Goal: Find specific page/section: Find specific page/section

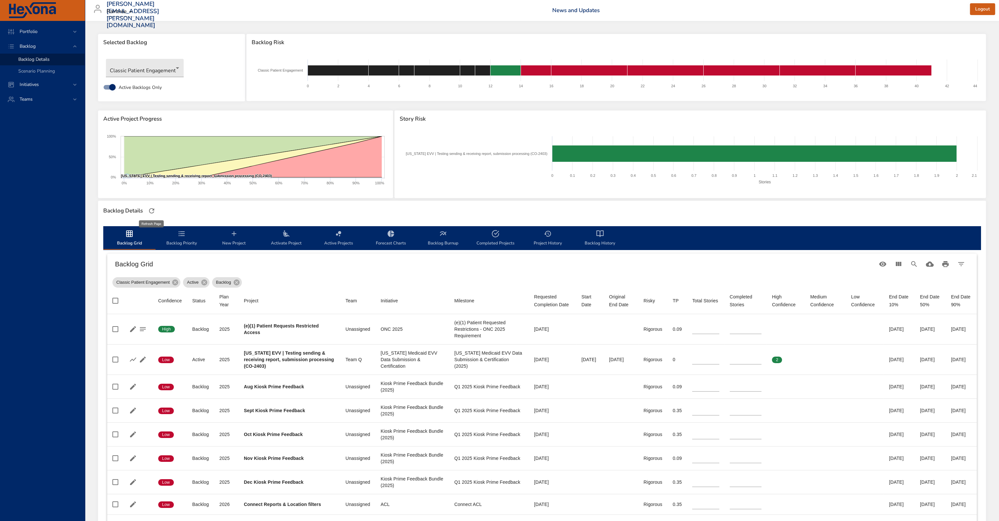
click at [154, 214] on icon "button" at bounding box center [152, 211] width 8 height 8
click at [145, 62] on body "Portfolio Backlog Backlog Details Scenario Planning Initiatives Teams [PERSON_N…" at bounding box center [499, 260] width 999 height 521
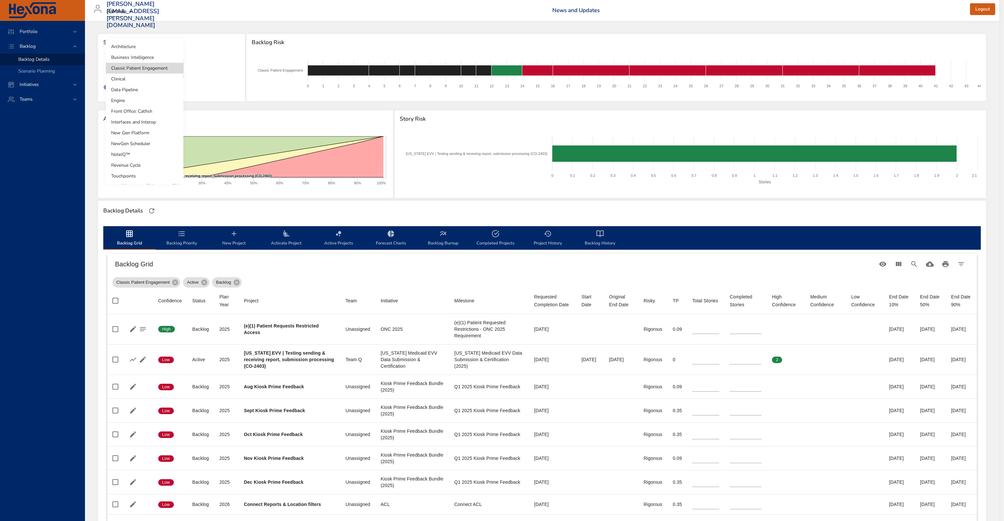
click at [137, 81] on li "Clinical" at bounding box center [144, 78] width 77 height 11
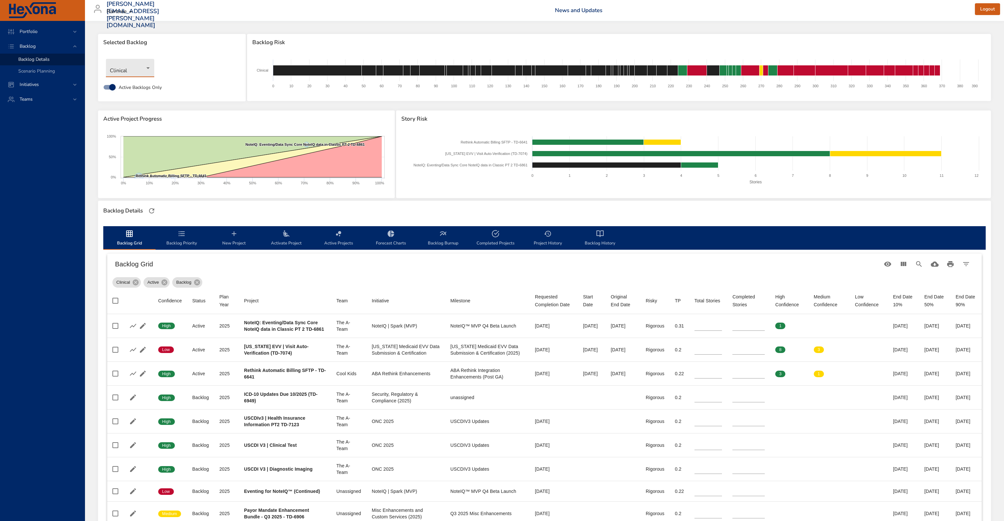
click at [142, 67] on body "Portfolio Backlog Backlog Details Scenario Planning Initiatives Teams [PERSON_N…" at bounding box center [502, 260] width 1004 height 521
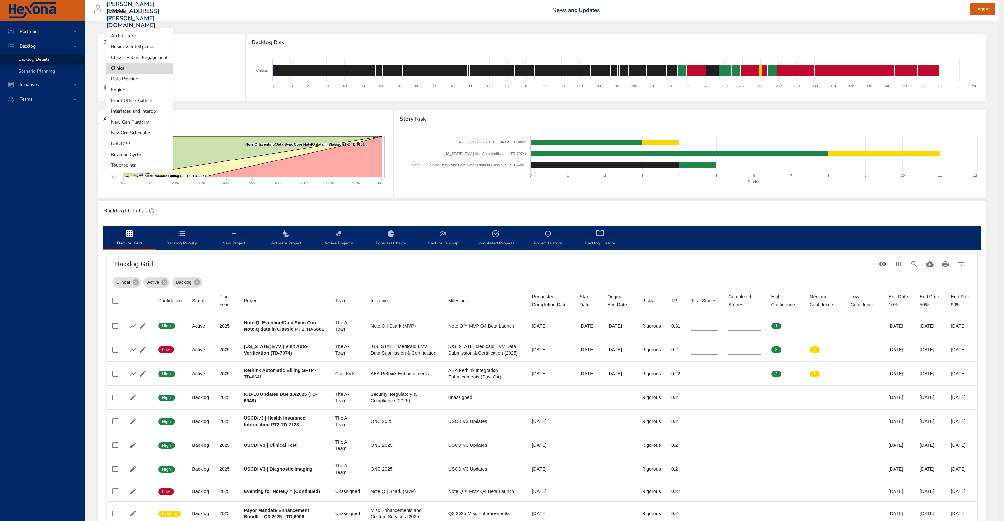
click at [141, 59] on li "Classic Patient Engagement" at bounding box center [139, 57] width 67 height 11
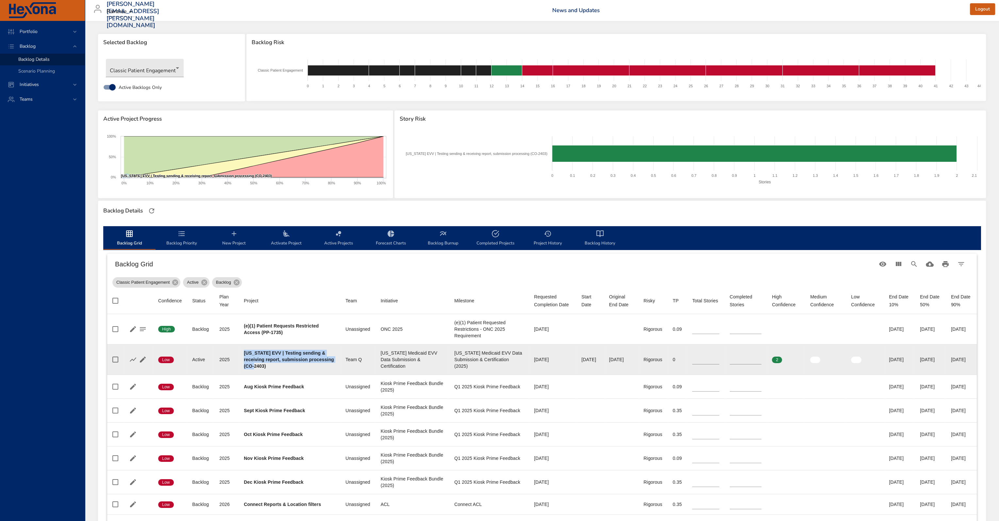
drag, startPoint x: 296, startPoint y: 367, endPoint x: 244, endPoint y: 351, distance: 54.6
click at [244, 351] on div "[US_STATE] EVV | Testing sending & receiving report, submission processing (CO-…" at bounding box center [289, 360] width 91 height 20
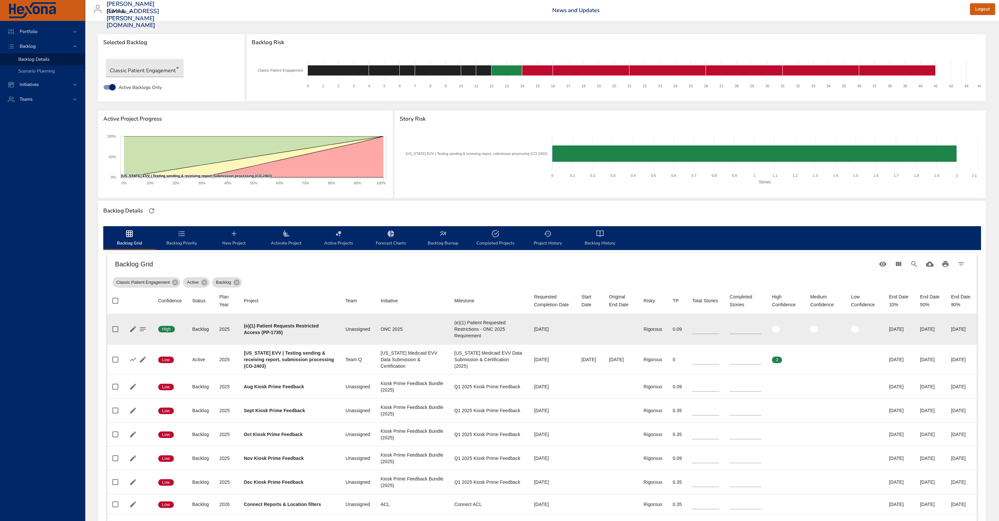
click at [270, 342] on td "Project (e)(1) Patient Requests Restricted Access (PP-1735)" at bounding box center [289, 329] width 102 height 30
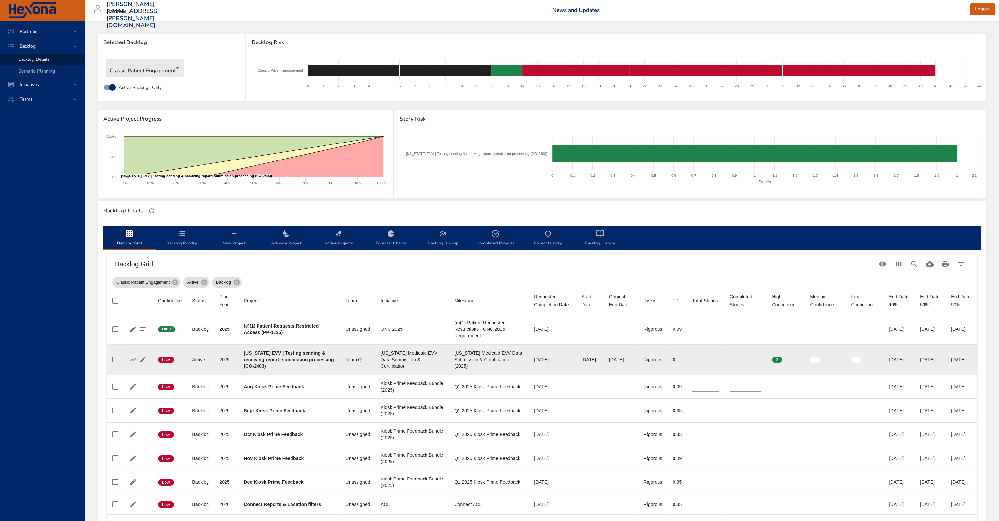
click at [349, 360] on div "Team Q" at bounding box center [357, 359] width 24 height 7
drag, startPoint x: 358, startPoint y: 359, endPoint x: 327, endPoint y: 359, distance: 31.0
click at [327, 359] on tr "Confidence Low Status Active Plan Year [DATE] Project [US_STATE] EVV | Testing …" at bounding box center [541, 359] width 869 height 30
click at [352, 361] on div "Team Q" at bounding box center [357, 359] width 24 height 7
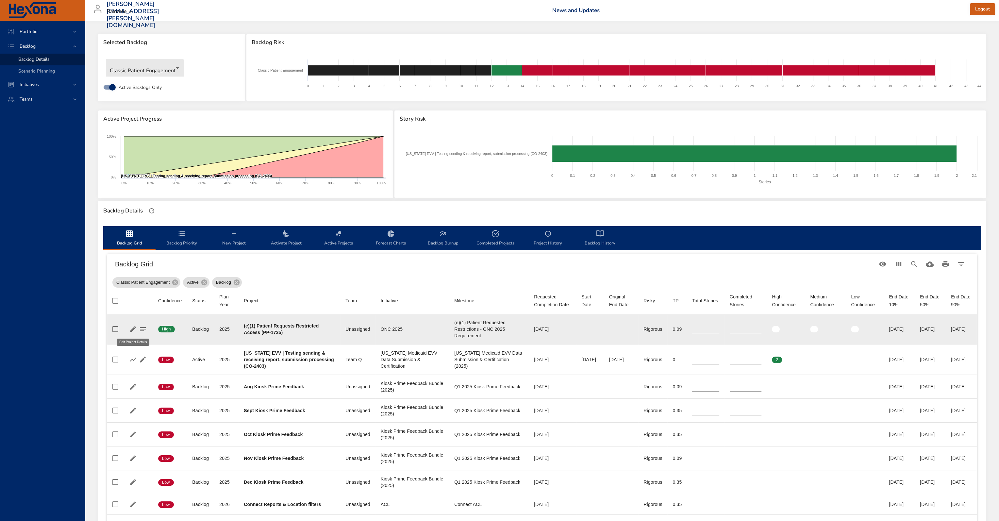
click at [130, 332] on icon "button" at bounding box center [133, 329] width 8 height 8
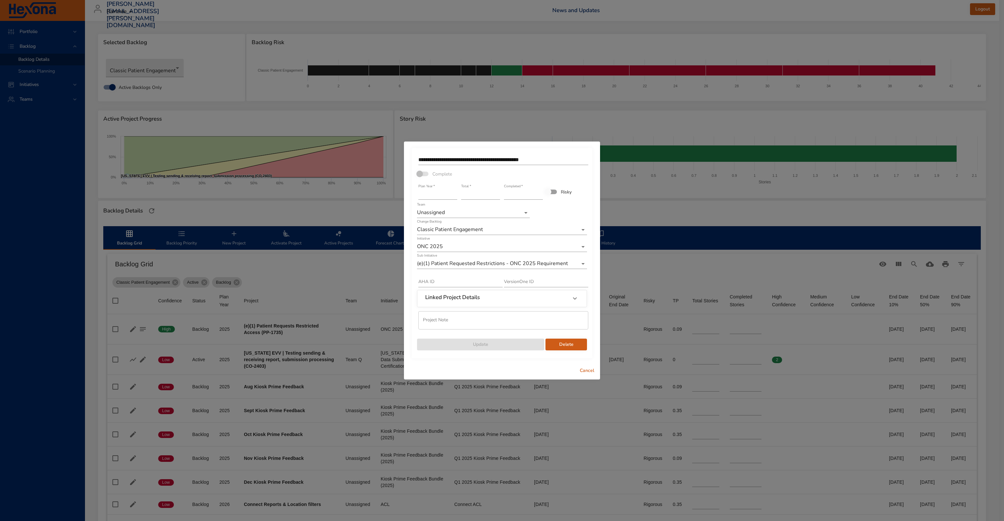
click at [655, 147] on div "**********" at bounding box center [502, 260] width 1004 height 521
click at [582, 367] on span "Cancel" at bounding box center [587, 371] width 16 height 8
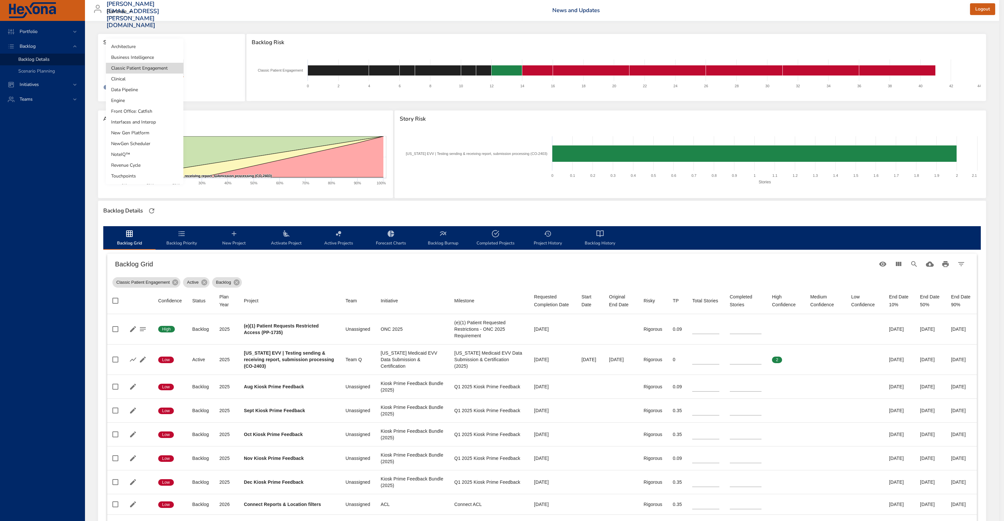
click at [156, 65] on body "Portfolio Backlog Backlog Details Scenario Planning Initiatives Teams [PERSON_N…" at bounding box center [502, 260] width 1004 height 521
click at [153, 113] on li "Front Office: Catfish" at bounding box center [144, 111] width 77 height 11
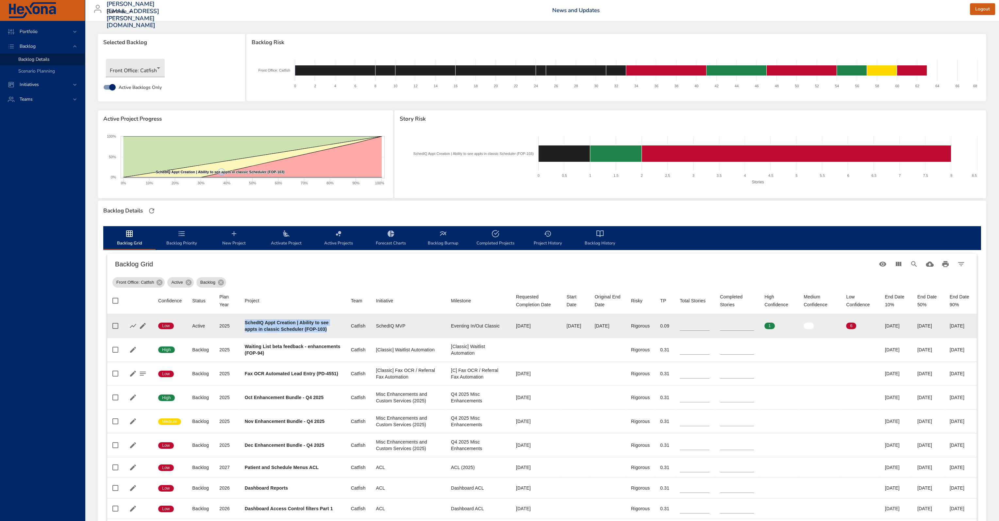
drag, startPoint x: 328, startPoint y: 331, endPoint x: 243, endPoint y: 322, distance: 85.4
click at [243, 322] on td "Project SchedIQ Appt Creation | Ability to see appts in classic Scheduler (FOP-…" at bounding box center [292, 326] width 106 height 24
click at [246, 319] on div "SchedIQ Appt Creation | Ability to see appts in classic Scheduler (FOP-103)" at bounding box center [293, 325] width 96 height 13
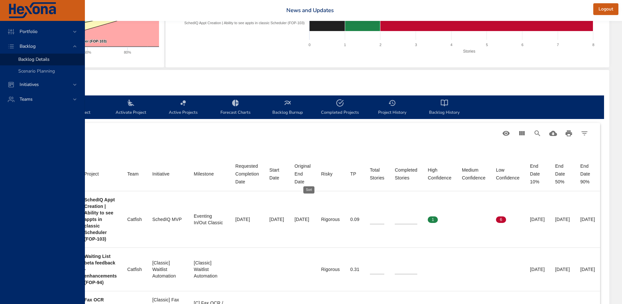
scroll to position [131, 2]
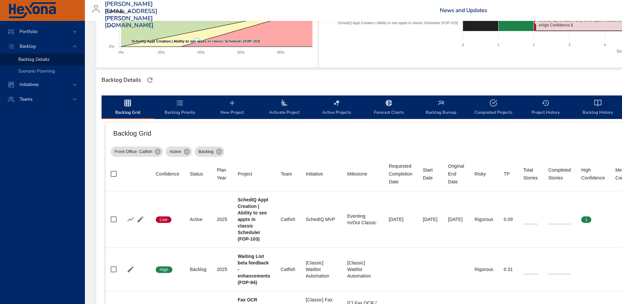
click at [375, 76] on div "Backlog Details" at bounding box center [430, 80] width 660 height 14
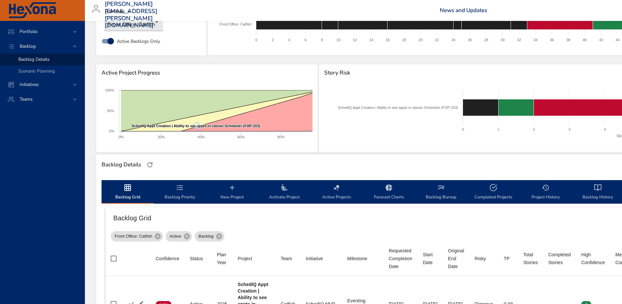
scroll to position [0, 2]
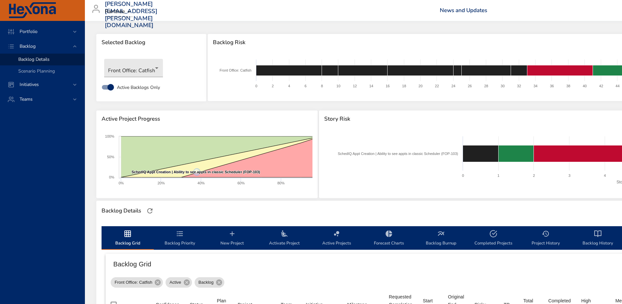
click at [386, 279] on div "Front Office: Catfish Active Backlog" at bounding box center [430, 280] width 638 height 13
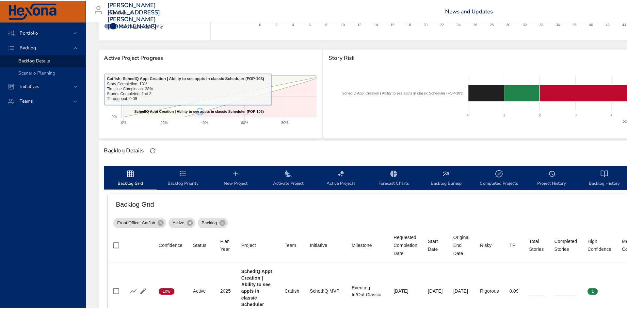
scroll to position [33, 0]
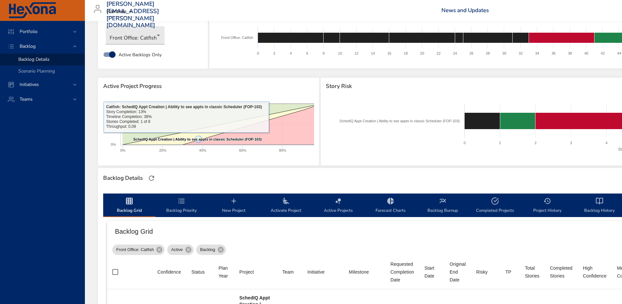
click at [134, 45] on div "Front Office: Catfish" at bounding box center [153, 35] width 101 height 25
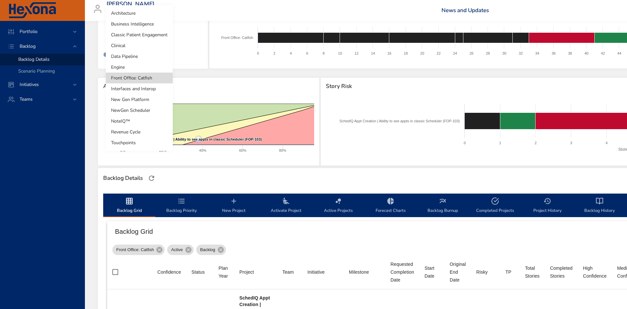
click at [142, 38] on body "Portfolio Backlog Backlog Details Scenario Planning Initiatives Teams [PERSON_N…" at bounding box center [313, 121] width 627 height 309
click at [143, 37] on li "Classic Patient Engagement" at bounding box center [139, 34] width 67 height 11
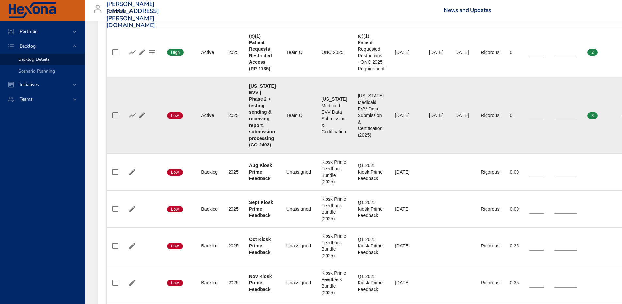
scroll to position [294, 0]
